Goal: Task Accomplishment & Management: Manage account settings

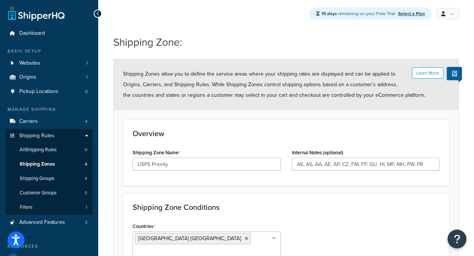
select select "including"
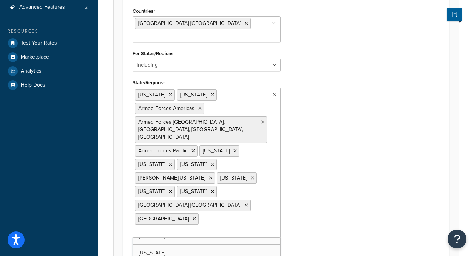
scroll to position [255, 0]
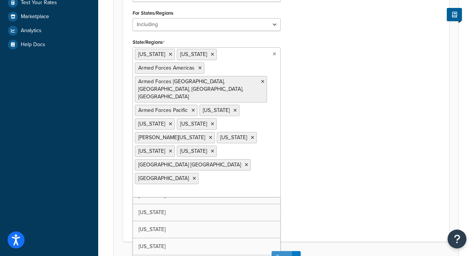
click at [286, 251] on button "Save" at bounding box center [282, 257] width 20 height 12
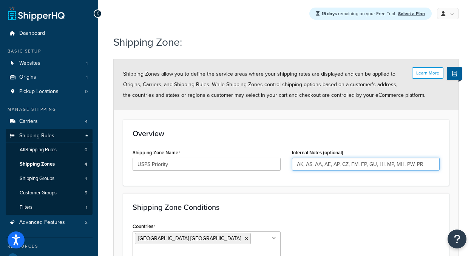
drag, startPoint x: 431, startPoint y: 165, endPoint x: 281, endPoint y: 154, distance: 150.8
click at [281, 154] on div "Shipping Zone Name USPS Priority Internal Notes (optional) AK, AS, AA, AE, AP, …" at bounding box center [286, 161] width 319 height 29
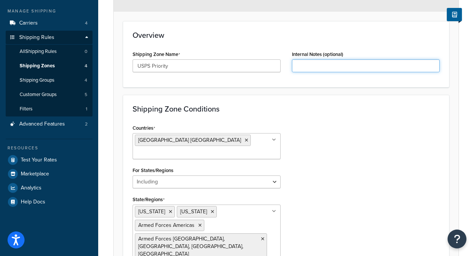
scroll to position [130, 0]
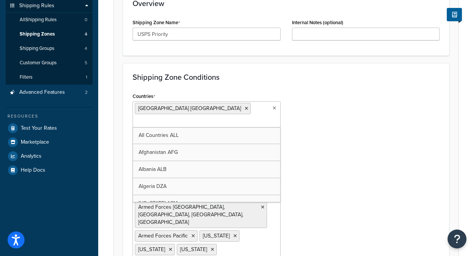
click at [202, 118] on input "Countries" at bounding box center [168, 122] width 67 height 8
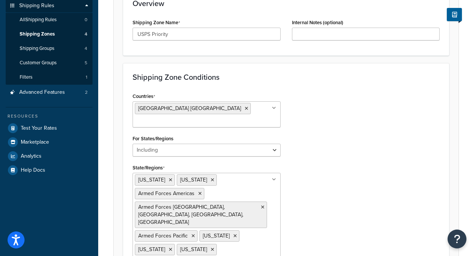
click at [310, 122] on div "Countries [GEOGRAPHIC_DATA] [GEOGRAPHIC_DATA] All Countries ALL [GEOGRAPHIC_DAT…" at bounding box center [286, 224] width 319 height 267
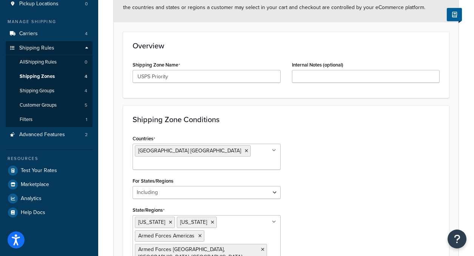
scroll to position [68, 0]
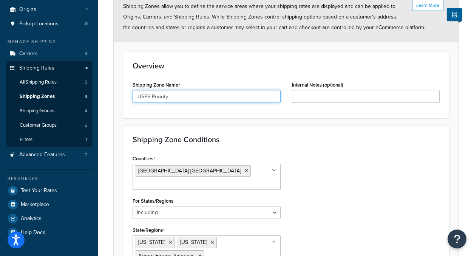
click at [197, 100] on input "USPS Priority" at bounding box center [207, 96] width 148 height 13
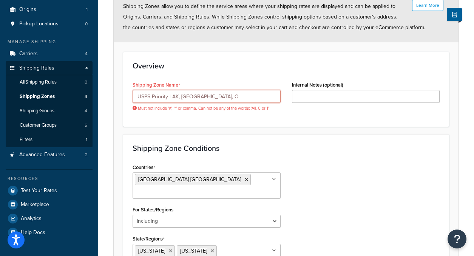
click at [154, 100] on input "USPS Priority | AK, HI, O" at bounding box center [207, 96] width 148 height 13
click at [168, 96] on input "USPS Priority | AK, HI, O" at bounding box center [207, 96] width 148 height 13
drag, startPoint x: 210, startPoint y: 99, endPoint x: 168, endPoint y: 94, distance: 42.6
click at [168, 94] on input "USPS Priority | AK, HI, O" at bounding box center [207, 96] width 148 height 13
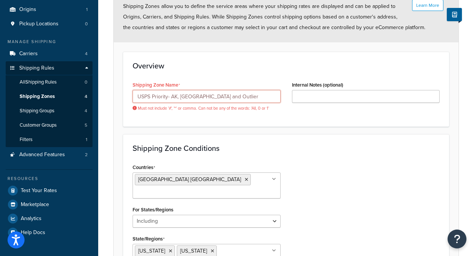
click at [179, 98] on input "USPS Priority- AK, HI and Outlier" at bounding box center [207, 96] width 148 height 13
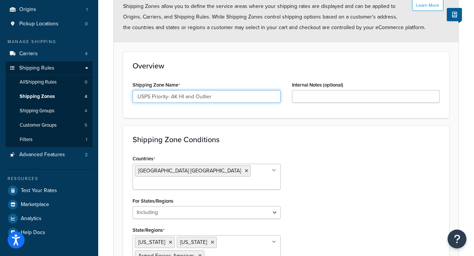
click at [240, 94] on input "USPS Priority- AK HI and Outlier" at bounding box center [207, 96] width 148 height 13
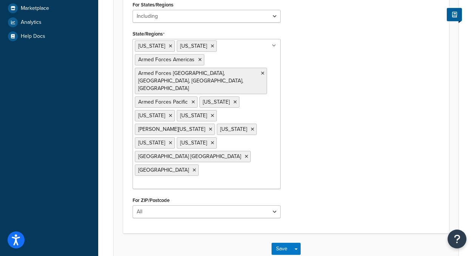
scroll to position [286, 0]
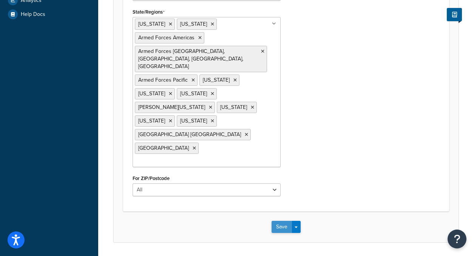
type input "USPS Priority- AK HI and Outlier"
click at [283, 221] on button "Save" at bounding box center [282, 227] width 20 height 12
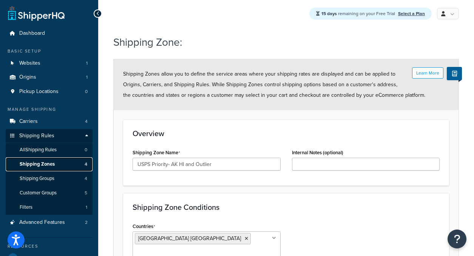
click at [45, 165] on span "Shipping Zones" at bounding box center [37, 164] width 35 height 6
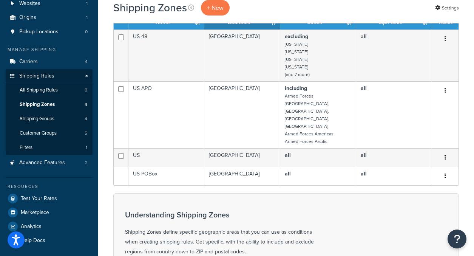
scroll to position [52, 0]
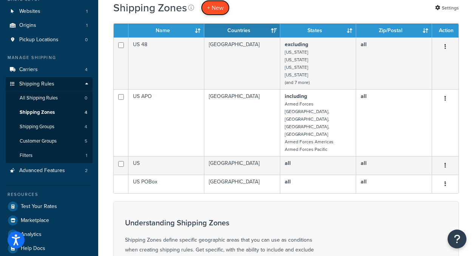
click at [223, 8] on span "+ New" at bounding box center [215, 7] width 17 height 9
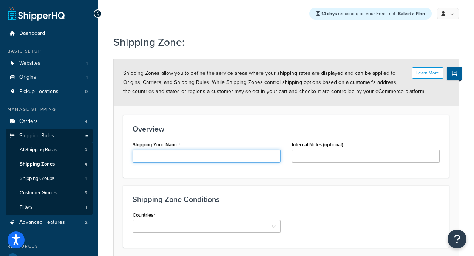
click at [164, 153] on input "Shipping Zone Name" at bounding box center [207, 156] width 148 height 13
click at [181, 157] on input "USPS | AK HI APO Outlier" at bounding box center [207, 156] width 148 height 13
type input "USPS | AK HI APO + Outlier"
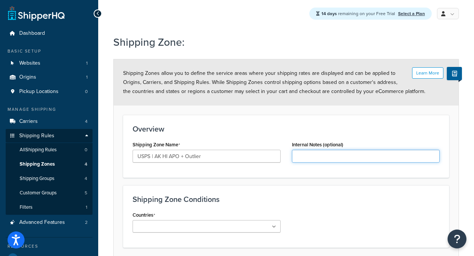
click at [299, 156] on input "Internal Notes (optional)" at bounding box center [366, 156] width 148 height 13
click at [333, 194] on div "Shipping Zone Conditions Countries All Countries ALL United States USA Afghanis…" at bounding box center [286, 216] width 326 height 62
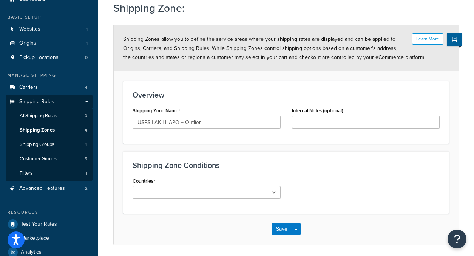
scroll to position [60, 0]
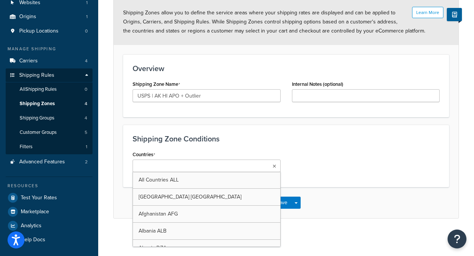
click at [187, 164] on body "Accessibility Screen-Reader Guide, Feedback, and Issue Reporting | New window S…" at bounding box center [237, 98] width 474 height 317
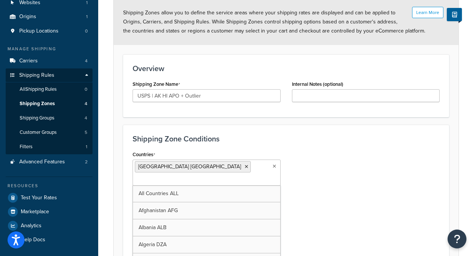
click at [348, 155] on div "Countries United States USA All Countries ALL Afghanistan AFG Albania ALB Alger…" at bounding box center [286, 214] width 319 height 130
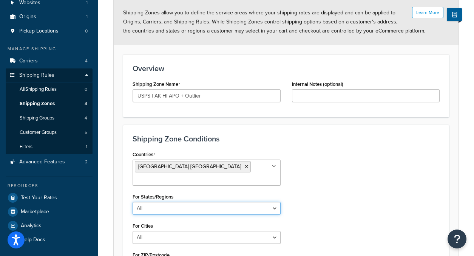
click at [223, 202] on select "All Including Excluding" at bounding box center [207, 208] width 148 height 13
select select "including"
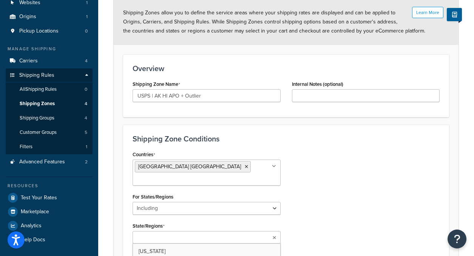
click at [159, 234] on input "State/Regions" at bounding box center [168, 238] width 67 height 8
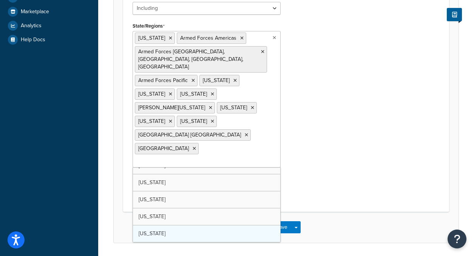
scroll to position [261, 0]
click at [286, 165] on div "Countries United States USA All Countries ALL Afghanistan AFG Albania ALB Alger…" at bounding box center [206, 75] width 159 height 253
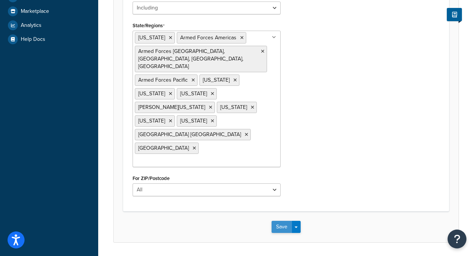
click at [281, 221] on button "Save" at bounding box center [282, 227] width 20 height 12
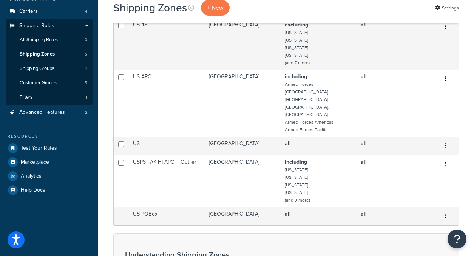
scroll to position [73, 0]
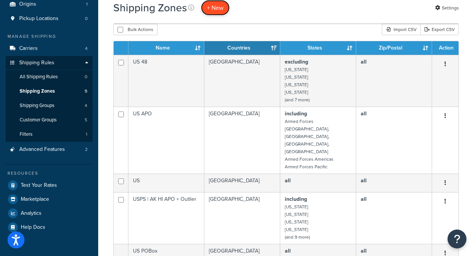
click at [212, 15] on link "+ New" at bounding box center [215, 7] width 29 height 15
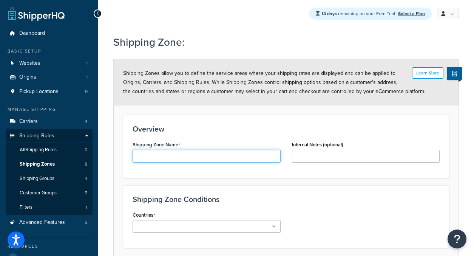
click at [168, 156] on input "Shipping Zone Name" at bounding box center [207, 156] width 148 height 13
type input "USPS International"
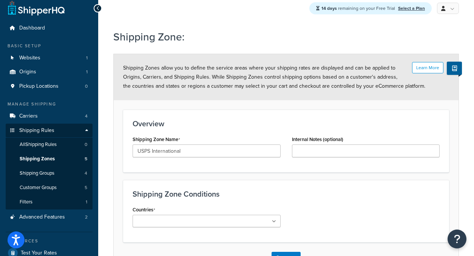
scroll to position [13, 0]
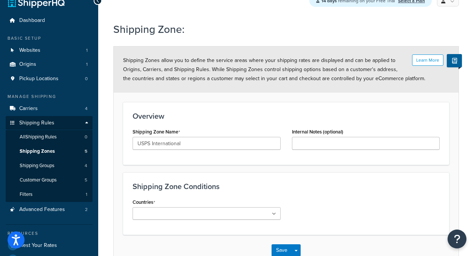
click at [246, 212] on ul at bounding box center [207, 213] width 148 height 12
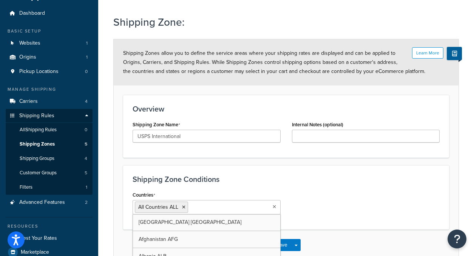
scroll to position [26, 0]
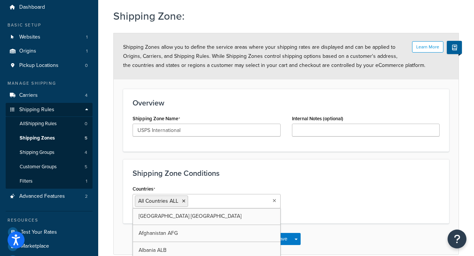
click at [373, 202] on div "Countries All Countries ALL United States USA Afghanistan AFG Albania ALB Alger…" at bounding box center [286, 198] width 319 height 31
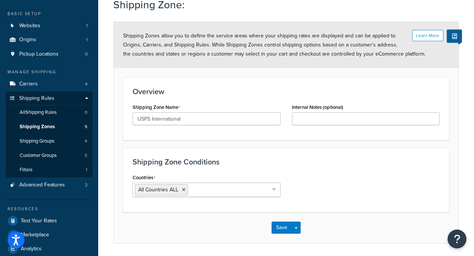
scroll to position [63, 0]
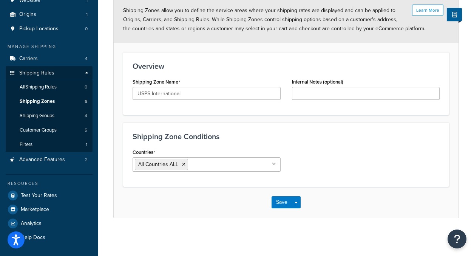
click at [260, 172] on div "Countries All Countries ALL United States USA Afghanistan AFG Albania ALB Alger…" at bounding box center [206, 162] width 159 height 31
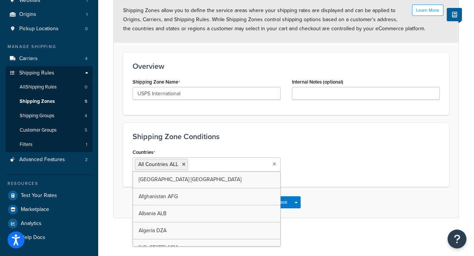
click at [249, 166] on ul "All Countries ALL" at bounding box center [207, 164] width 148 height 14
click at [183, 166] on li "All Countries ALL" at bounding box center [161, 164] width 53 height 11
click at [184, 166] on icon at bounding box center [183, 164] width 3 height 5
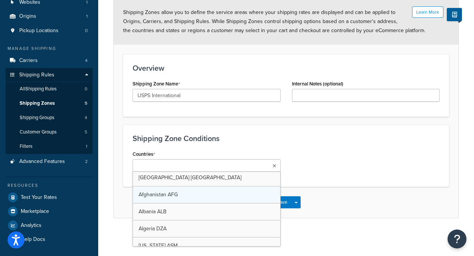
scroll to position [0, 0]
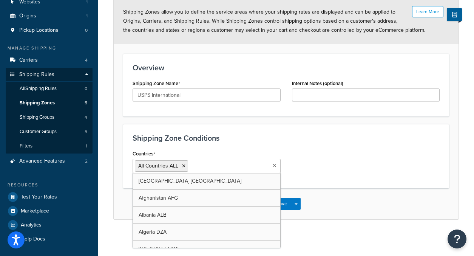
click at [337, 180] on div "Shipping Zone Conditions Countries All Countries ALL United States USA Afghanis…" at bounding box center [286, 156] width 326 height 64
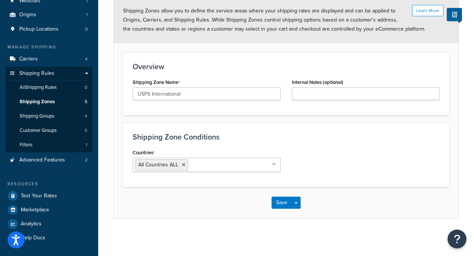
scroll to position [63, 0]
click at [282, 204] on button "Save" at bounding box center [282, 202] width 20 height 12
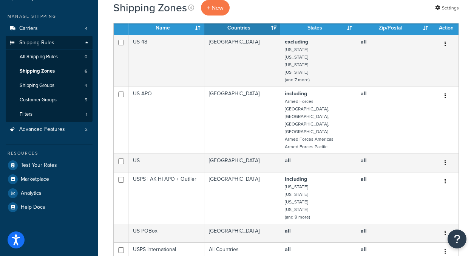
scroll to position [126, 0]
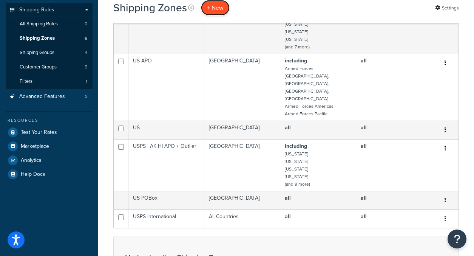
click at [221, 10] on span "+ New" at bounding box center [215, 7] width 17 height 9
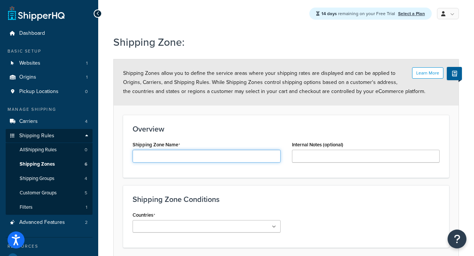
click at [157, 159] on input "Shipping Zone Name" at bounding box center [207, 156] width 148 height 13
type input "U"
type input "[GEOGRAPHIC_DATA]"
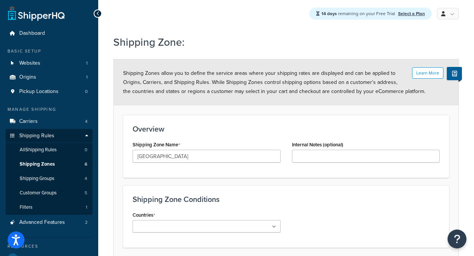
click at [380, 211] on div "Countries All Countries ALL [GEOGRAPHIC_DATA] [GEOGRAPHIC_DATA] [GEOGRAPHIC_DAT…" at bounding box center [286, 223] width 319 height 29
click at [260, 229] on ul at bounding box center [207, 226] width 148 height 12
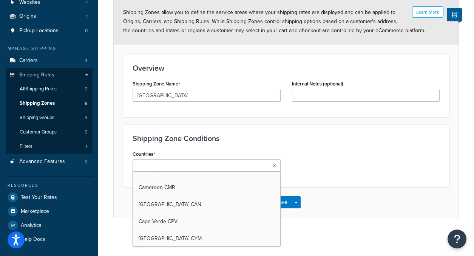
scroll to position [645, 0]
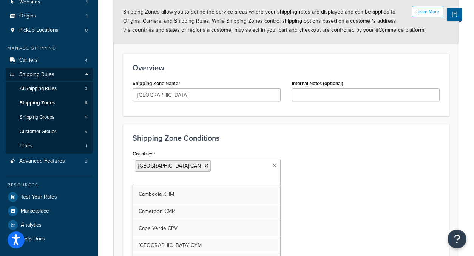
click at [358, 212] on div "Countries [GEOGRAPHIC_DATA] CAN All Countries ALL [GEOGRAPHIC_DATA] [GEOGRAPHIC…" at bounding box center [286, 213] width 319 height 130
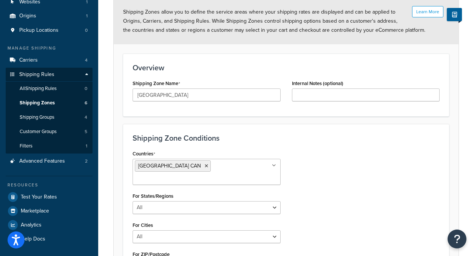
scroll to position [125, 0]
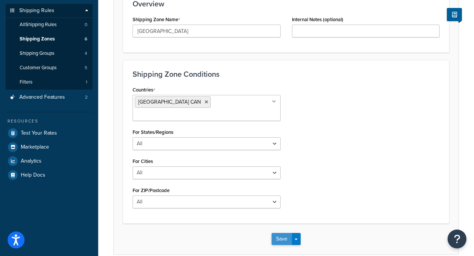
click at [276, 233] on button "Save" at bounding box center [282, 239] width 20 height 12
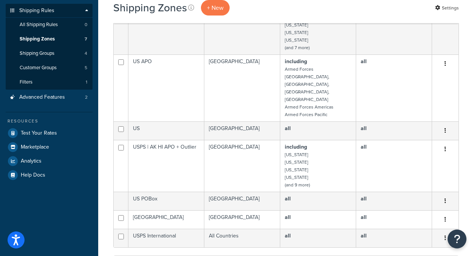
scroll to position [158, 0]
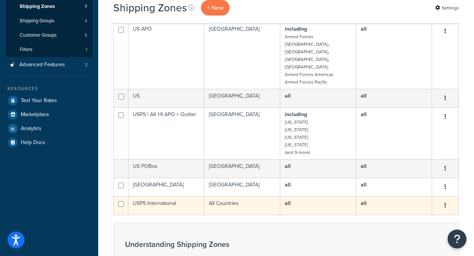
click at [445, 203] on icon "button" at bounding box center [446, 205] width 2 height 5
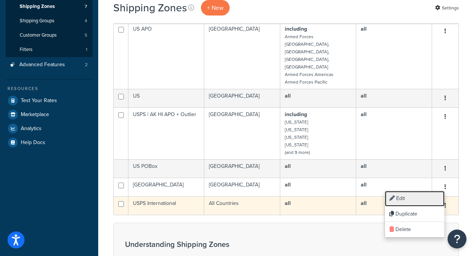
click at [422, 199] on link "Edit" at bounding box center [415, 198] width 60 height 15
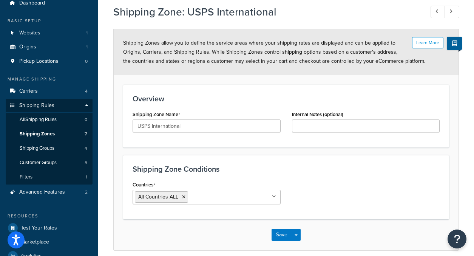
scroll to position [63, 0]
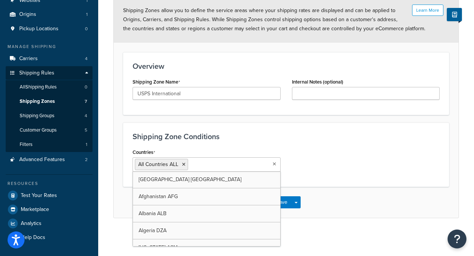
click at [198, 163] on input "Countries" at bounding box center [223, 164] width 67 height 8
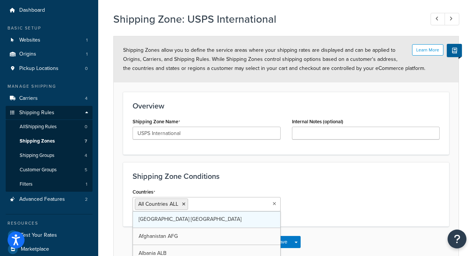
scroll to position [28, 0]
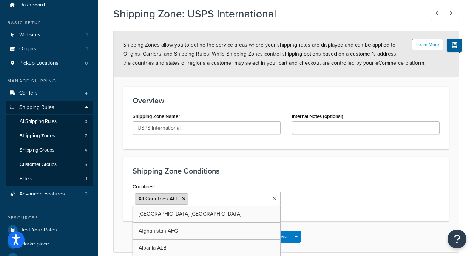
click at [183, 199] on icon at bounding box center [183, 198] width 3 height 5
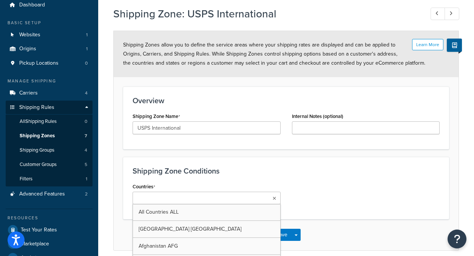
scroll to position [61, 0]
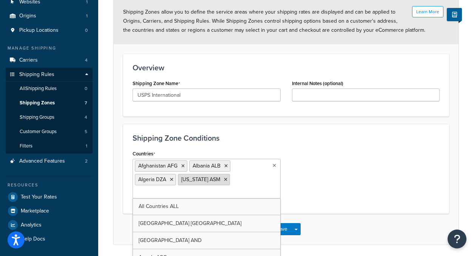
click at [227, 179] on icon at bounding box center [225, 179] width 3 height 5
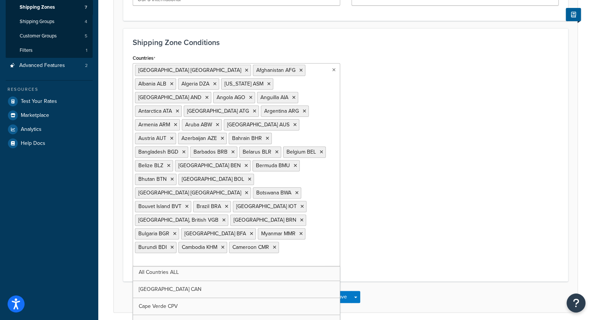
scroll to position [157, 0]
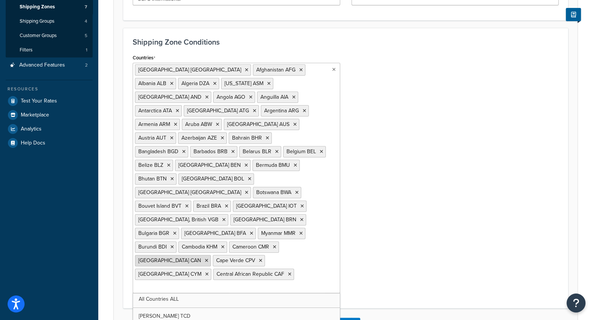
click at [208, 255] on icon at bounding box center [206, 260] width 3 height 5
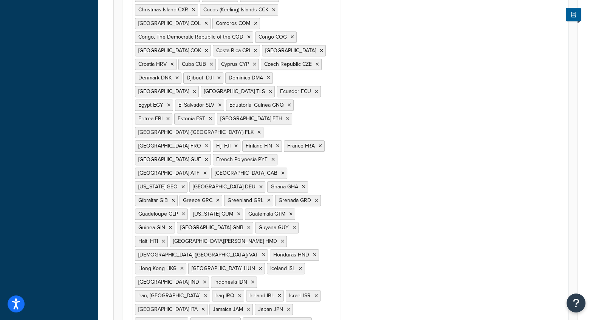
scroll to position [504, 0]
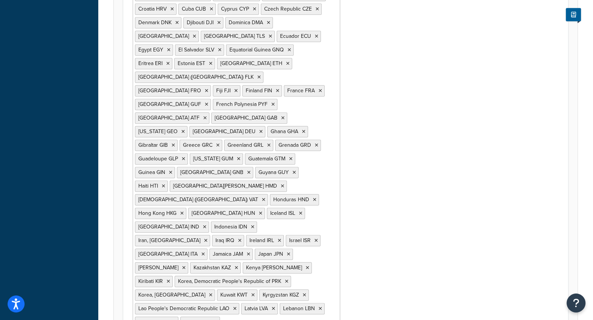
click at [273, 255] on ul "United States USA Afghanistan AFG Albania ALB Algeria DZA American Samoa ASM An…" at bounding box center [236, 36] width 207 height 640
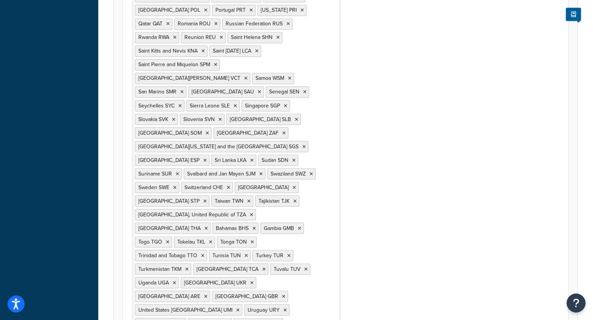
scroll to position [77, 0]
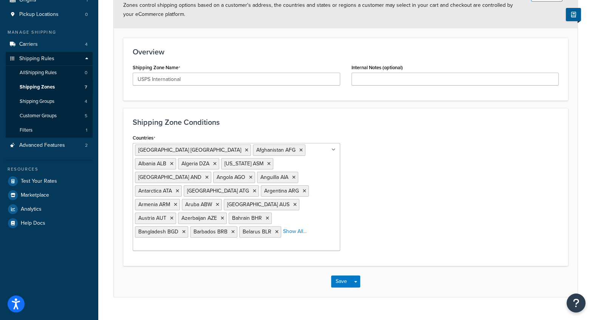
click at [394, 219] on div "Countries United States USA Afghanistan AFG Albania ALB Algeria DZA American Sa…" at bounding box center [345, 194] width 437 height 124
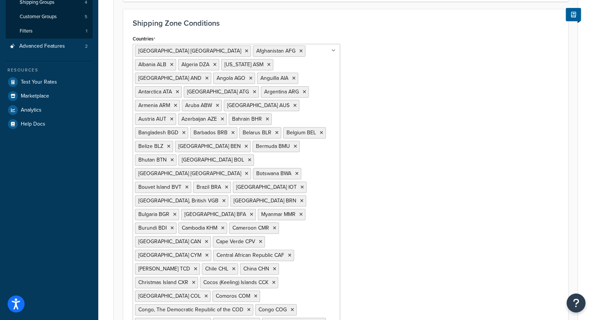
scroll to position [126, 0]
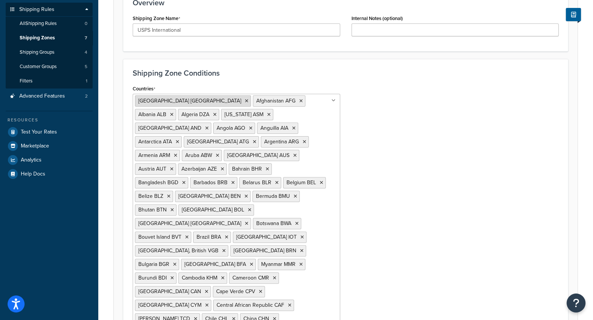
click at [245, 99] on icon at bounding box center [246, 101] width 3 height 5
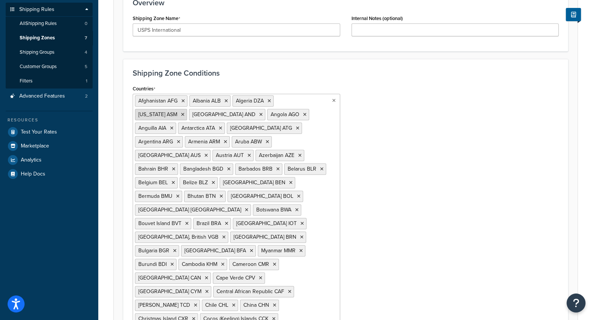
click at [184, 113] on icon at bounding box center [182, 114] width 3 height 5
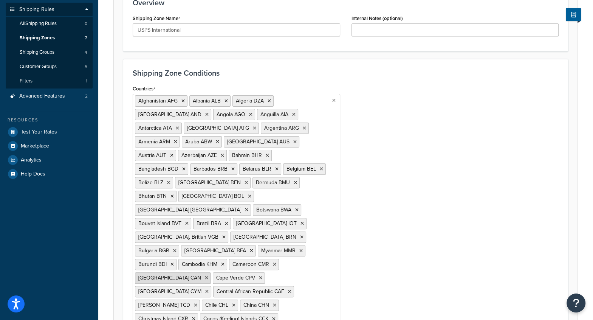
click at [208, 255] on icon at bounding box center [206, 277] width 3 height 5
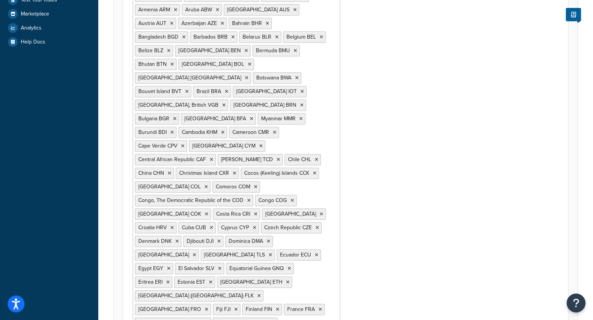
scroll to position [305, 0]
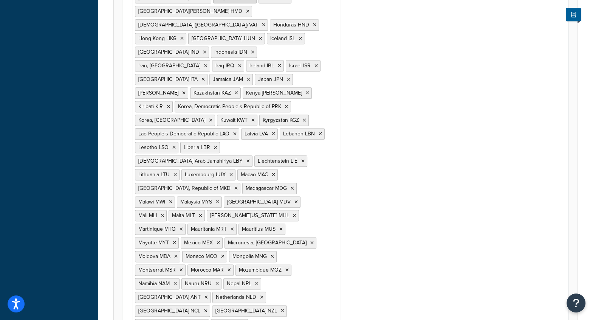
scroll to position [661, 0]
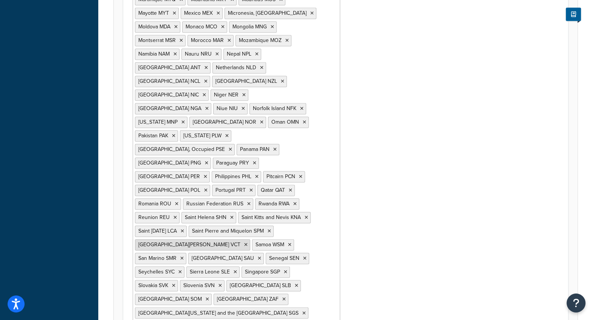
scroll to position [881, 0]
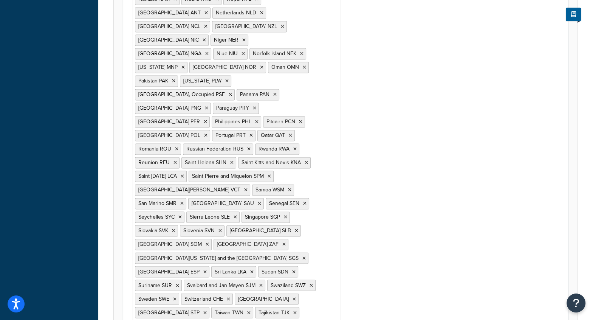
scroll to position [936, 0]
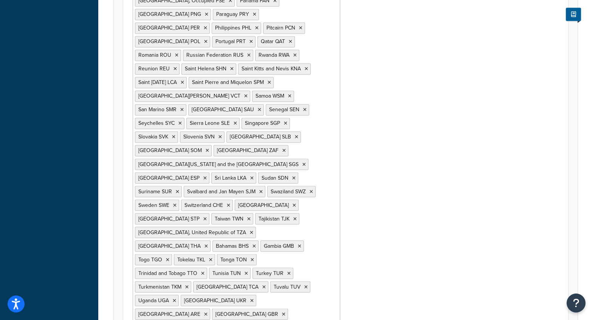
scroll to position [1063, 0]
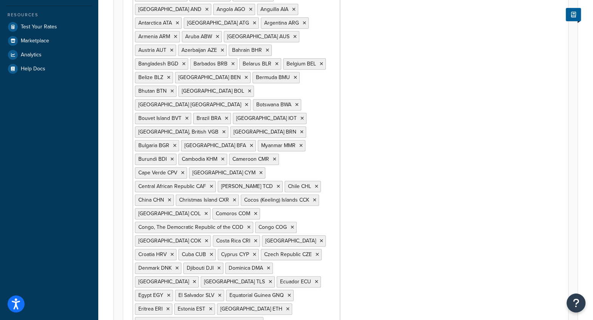
scroll to position [0, 0]
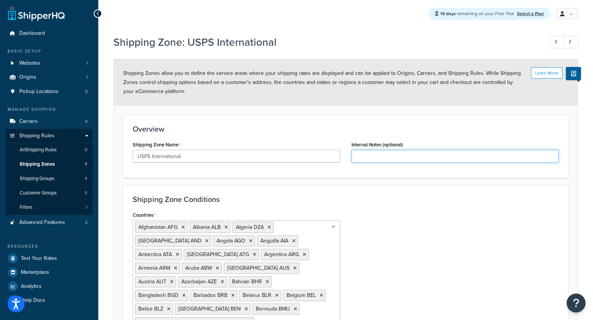
click at [380, 155] on input "Internal Notes (optional)" at bounding box center [454, 156] width 207 height 13
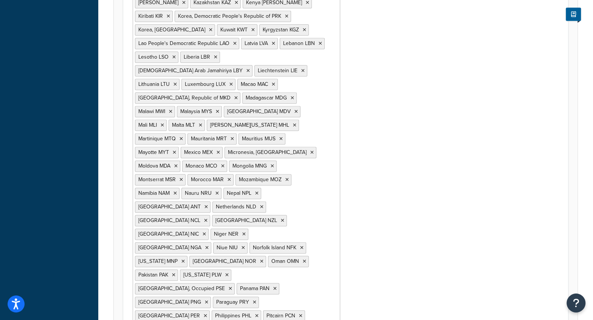
scroll to position [1063, 0]
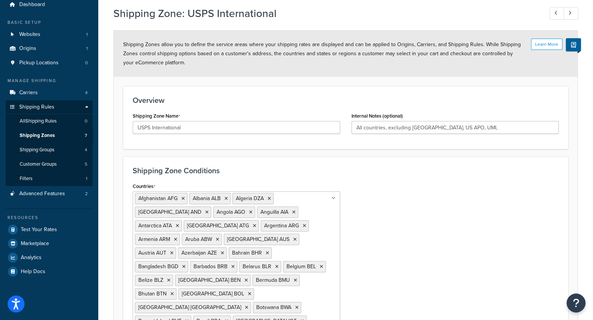
scroll to position [0, 0]
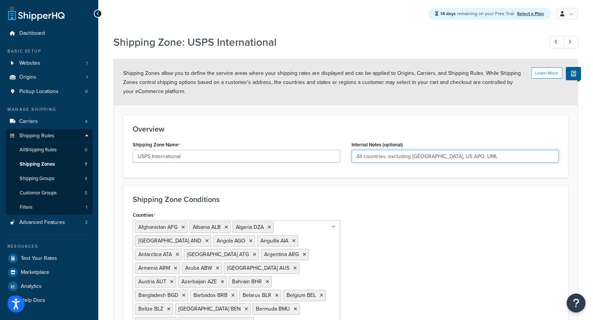
click at [473, 154] on input "All countries, excluding US, US APO, UMI," at bounding box center [454, 156] width 207 height 13
type input "All countries, excluding US, US APO, UMI, and Canada"
click at [474, 198] on h3 "Shipping Zone Conditions" at bounding box center [346, 199] width 426 height 8
click at [384, 159] on input "All countries, excluding US, US APO, UMI, and Canada" at bounding box center [454, 156] width 207 height 13
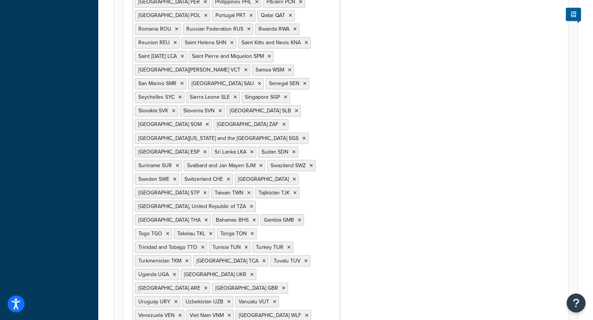
scroll to position [1063, 0]
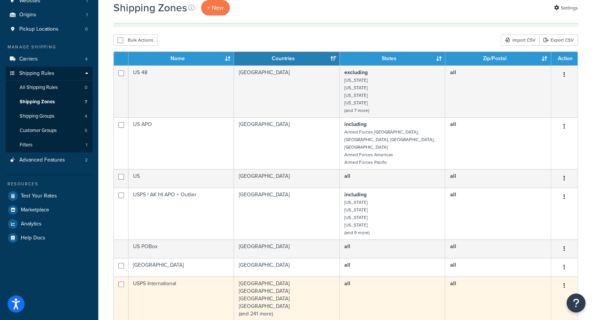
scroll to position [83, 0]
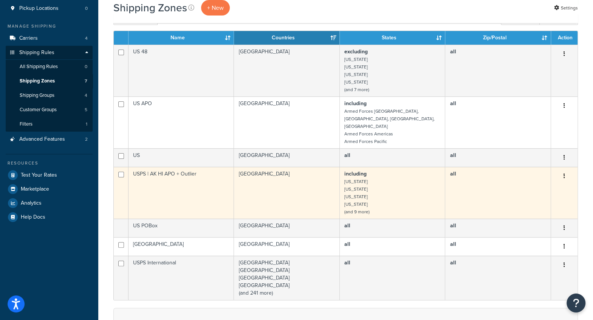
click at [564, 173] on icon "button" at bounding box center [564, 175] width 2 height 5
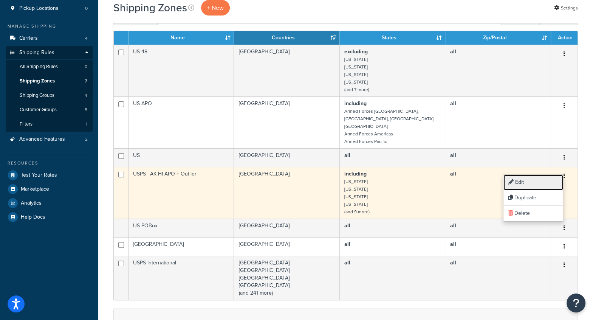
click at [532, 181] on link "Edit" at bounding box center [533, 182] width 60 height 15
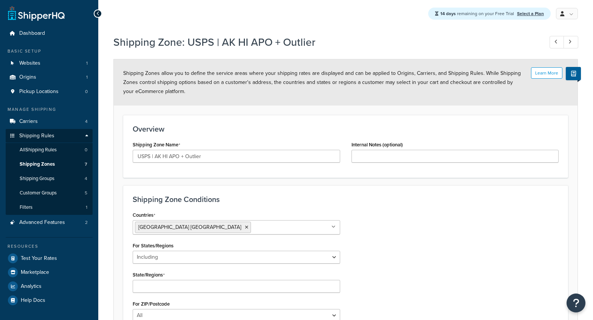
select select "including"
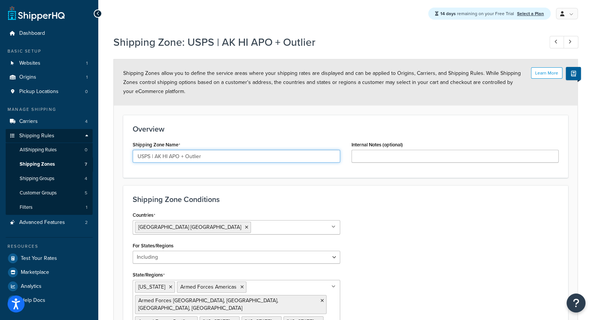
click at [196, 152] on input "USPS | AK HI APO + Outlier" at bounding box center [236, 156] width 207 height 13
click at [190, 157] on input "USPS | AK HI APO + Outlier" at bounding box center [236, 156] width 207 height 13
type input "USPS | Priority"
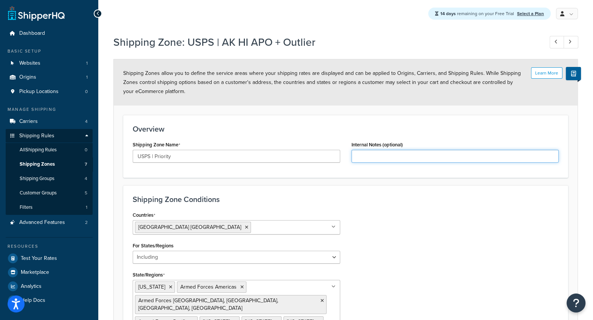
click at [415, 156] on input "Internal Notes (optional)" at bounding box center [454, 156] width 207 height 13
click at [354, 154] on input "US APO and UMI" at bounding box center [454, 156] width 207 height 13
type input "[US_STATE], [US_STATE], [GEOGRAPHIC_DATA] APO and UMI"
click at [440, 189] on div "Shipping Zone Conditions Countries [GEOGRAPHIC_DATA] [GEOGRAPHIC_DATA] All Coun…" at bounding box center [345, 299] width 445 height 229
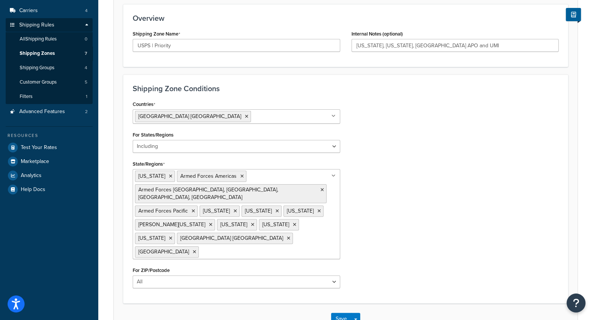
scroll to position [151, 0]
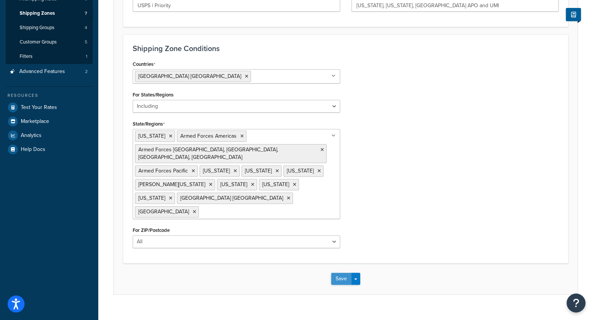
click at [344, 272] on button "Save" at bounding box center [341, 278] width 20 height 12
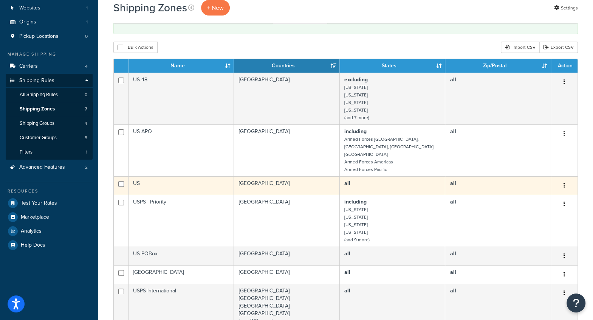
scroll to position [80, 0]
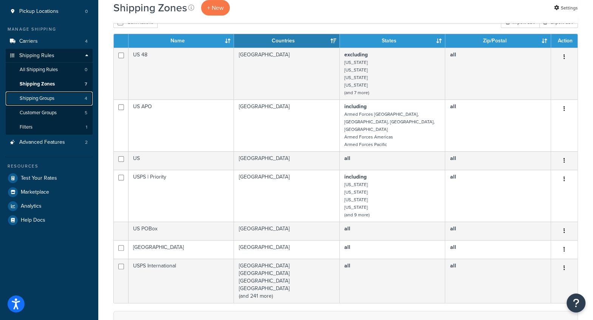
click at [53, 96] on span "Shipping Groups" at bounding box center [37, 98] width 35 height 6
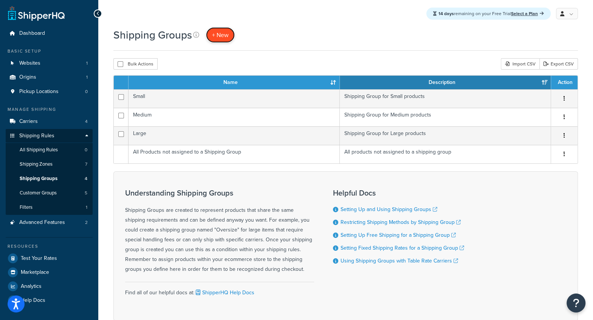
click at [226, 34] on span "+ New" at bounding box center [220, 35] width 17 height 9
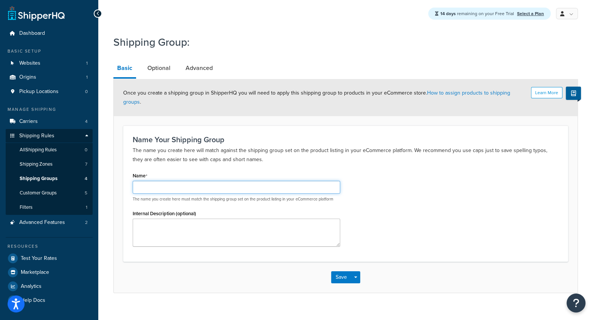
click at [152, 181] on input "Name" at bounding box center [236, 187] width 207 height 13
type input "Threaded [PERSON_NAME]"
click at [335, 271] on button "Save" at bounding box center [341, 277] width 20 height 12
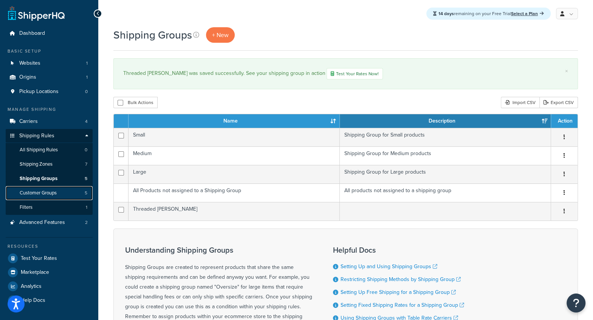
click at [56, 187] on link "Customer Groups 5" at bounding box center [49, 193] width 87 height 14
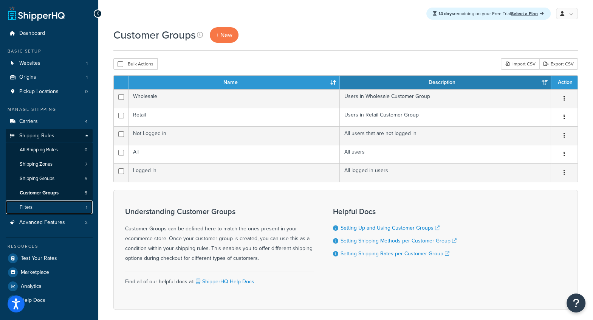
click at [38, 203] on link "Filters 1" at bounding box center [49, 207] width 87 height 14
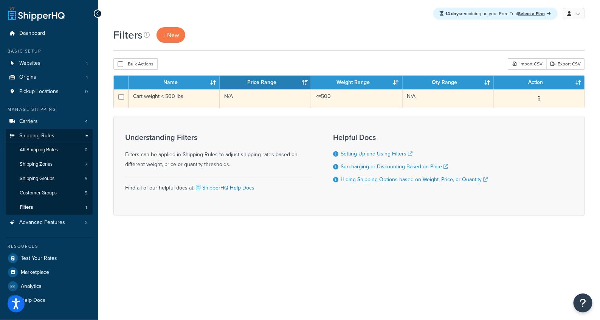
click at [541, 97] on button "button" at bounding box center [539, 99] width 11 height 12
click at [441, 110] on link "Edit" at bounding box center [454, 113] width 60 height 15
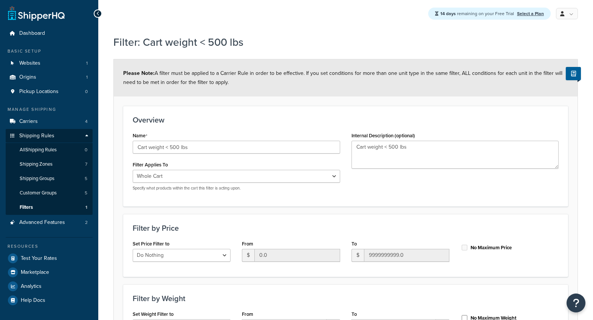
select select "range"
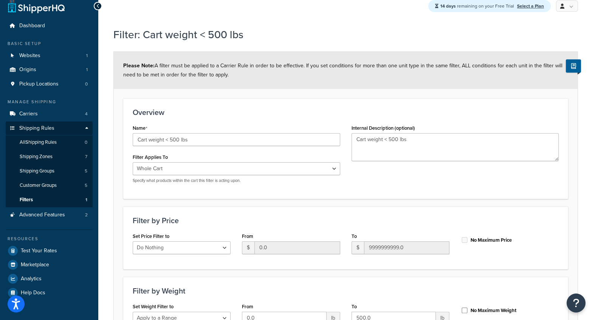
scroll to position [18, 0]
